Goal: Check status: Check status

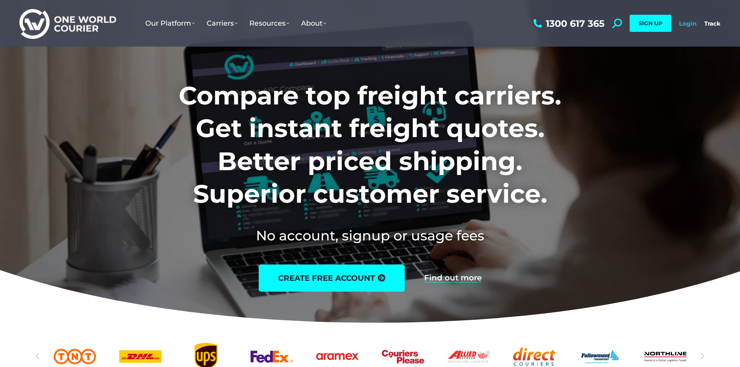
click at [684, 25] on link "Login" at bounding box center [687, 23] width 17 height 7
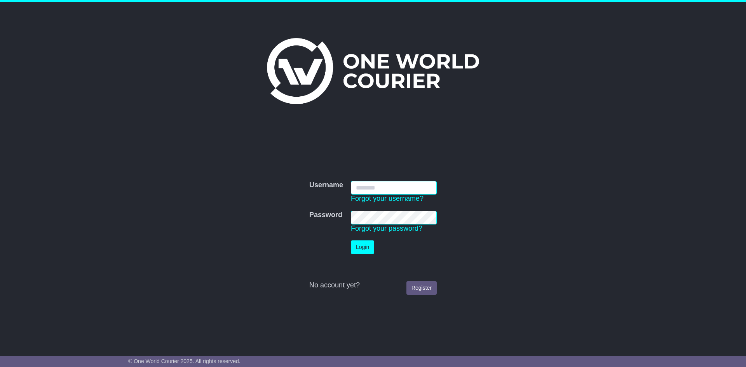
click at [398, 190] on input "Username" at bounding box center [394, 188] width 86 height 14
type input "**********"
click at [366, 246] on button "Login" at bounding box center [362, 247] width 23 height 14
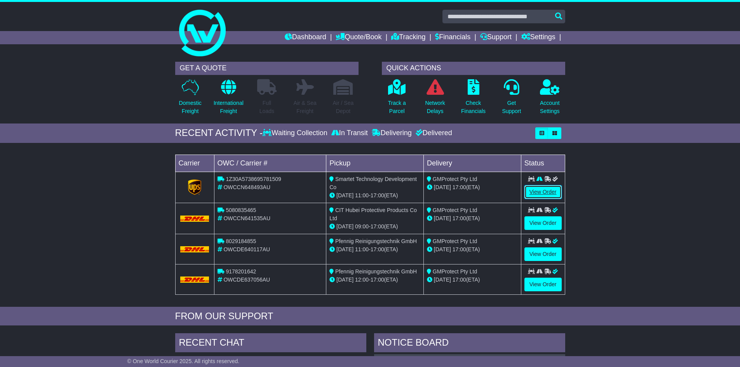
click at [549, 188] on link "View Order" at bounding box center [542, 192] width 37 height 14
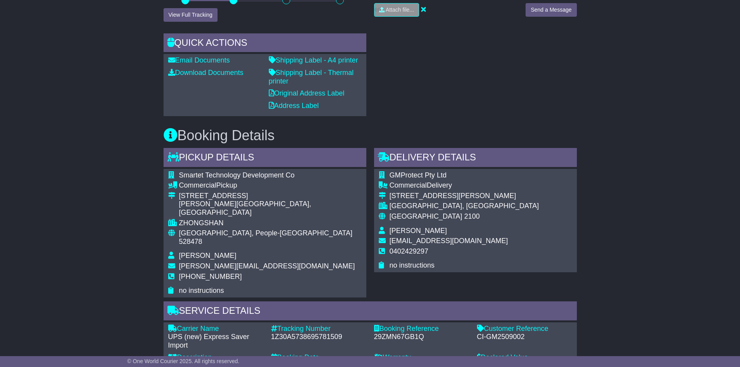
scroll to position [272, 0]
